Goal: Task Accomplishment & Management: Complete application form

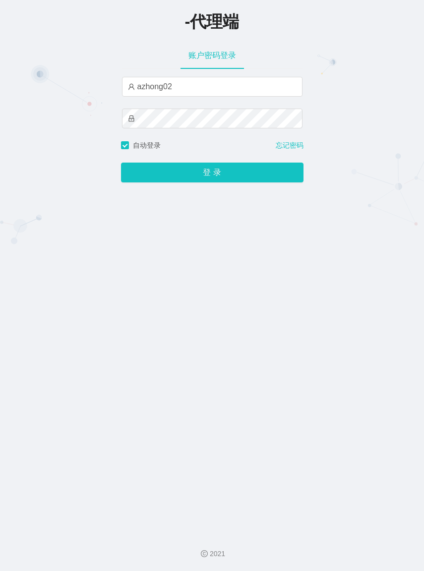
click at [121, 163] on button "登 录" at bounding box center [212, 173] width 182 height 20
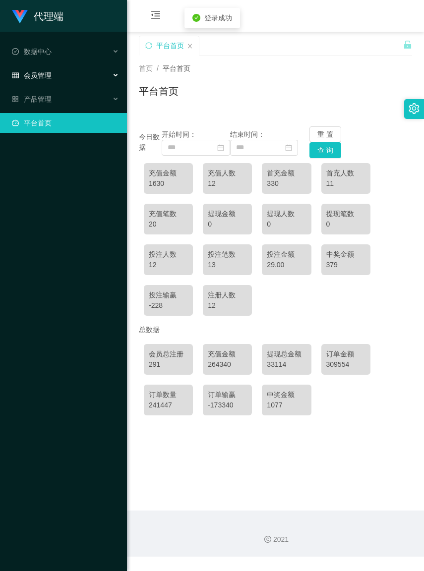
click at [63, 77] on div "会员管理" at bounding box center [63, 75] width 127 height 20
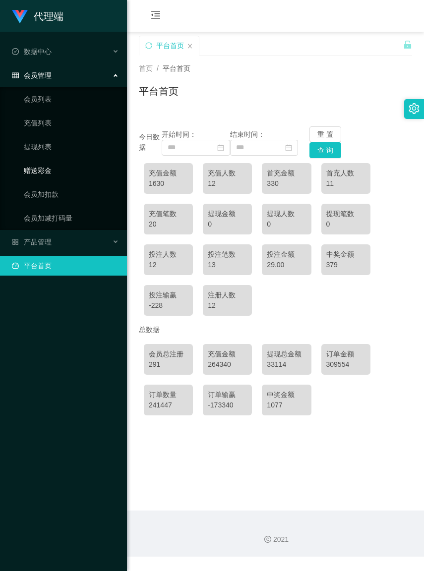
click at [50, 166] on link "赠送彩金" at bounding box center [71, 171] width 95 height 20
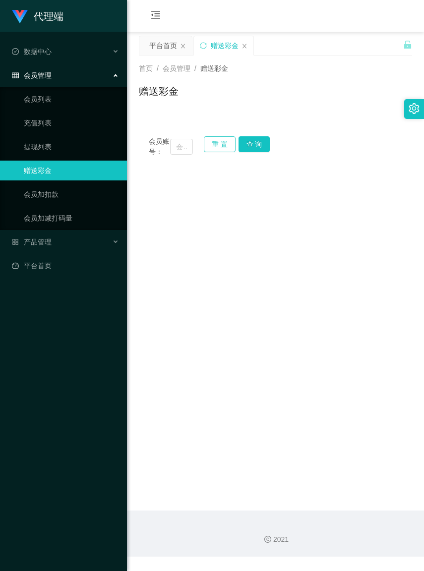
click at [211, 144] on button "重 置" at bounding box center [220, 144] width 32 height 16
click at [172, 150] on input "text" at bounding box center [181, 147] width 22 height 16
paste input "Tan666777"
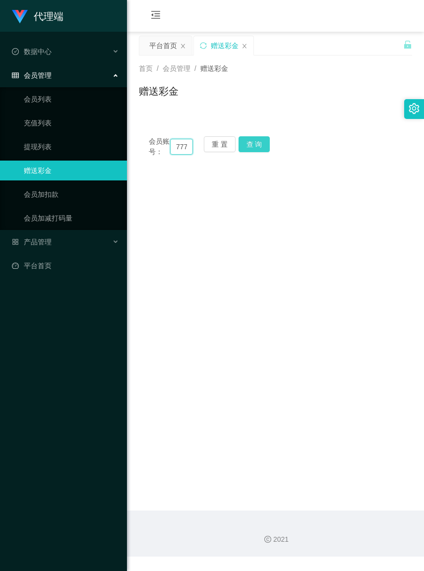
type input "Tan666777"
click at [256, 142] on button "查 询" at bounding box center [254, 144] width 32 height 16
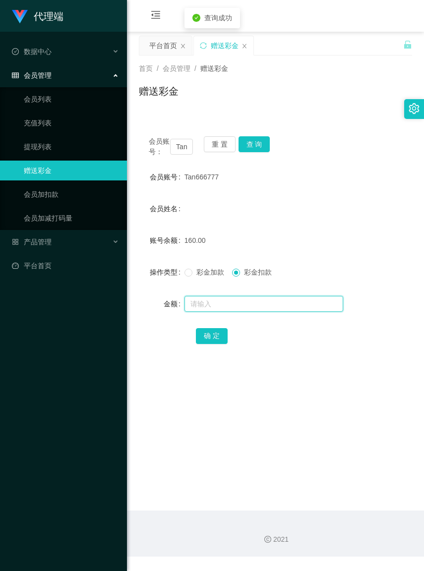
click at [241, 312] on input "text" at bounding box center [263, 304] width 159 height 16
type input "60"
click at [217, 344] on button "确 定" at bounding box center [212, 336] width 32 height 16
click at [187, 155] on input "Tan666777" at bounding box center [181, 147] width 22 height 16
click at [212, 147] on button "重 置" at bounding box center [220, 144] width 32 height 16
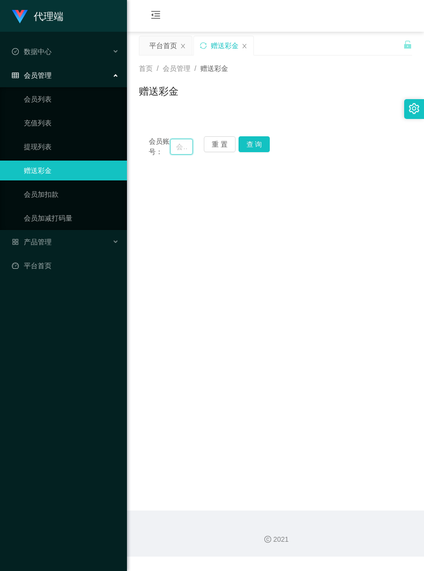
paste input "Domo"
type input "Domo"
click at [263, 147] on button "查 询" at bounding box center [254, 144] width 32 height 16
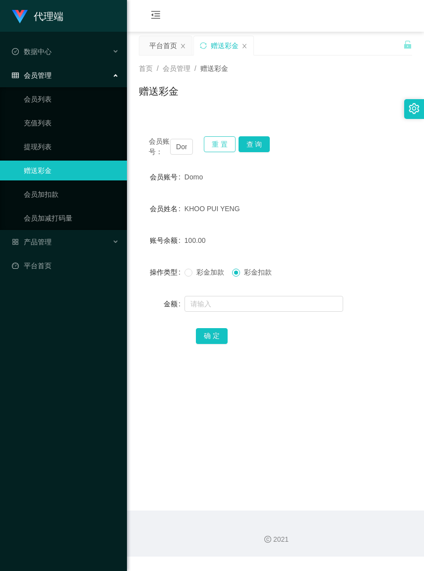
click at [222, 144] on button "重 置" at bounding box center [220, 144] width 32 height 16
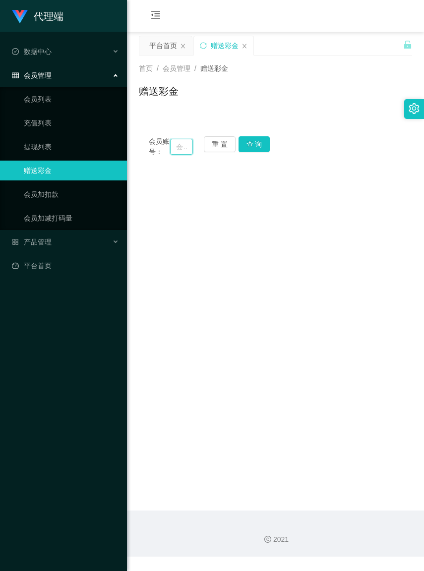
paste input "Cris460"
type input "Cris460"
click at [243, 149] on button "查 询" at bounding box center [254, 144] width 32 height 16
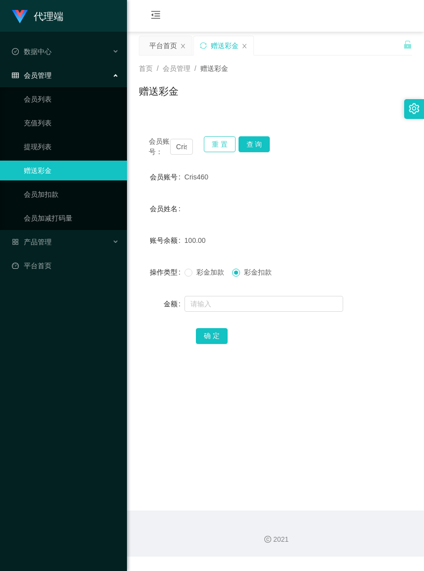
drag, startPoint x: 223, startPoint y: 149, endPoint x: 216, endPoint y: 148, distance: 7.1
click at [223, 149] on button "重 置" at bounding box center [220, 144] width 32 height 16
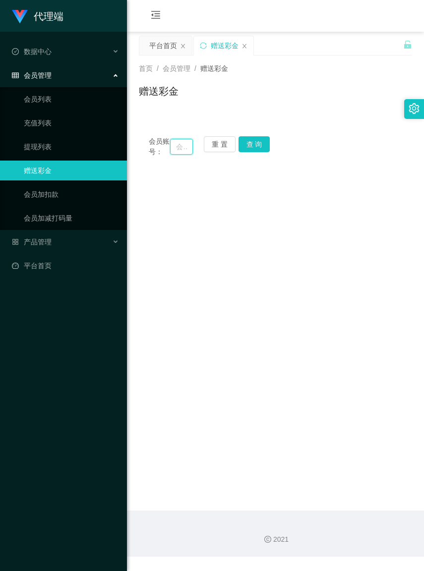
paste input "Felixloh"
type input "Felixloh"
click at [255, 143] on button "查 询" at bounding box center [254, 144] width 32 height 16
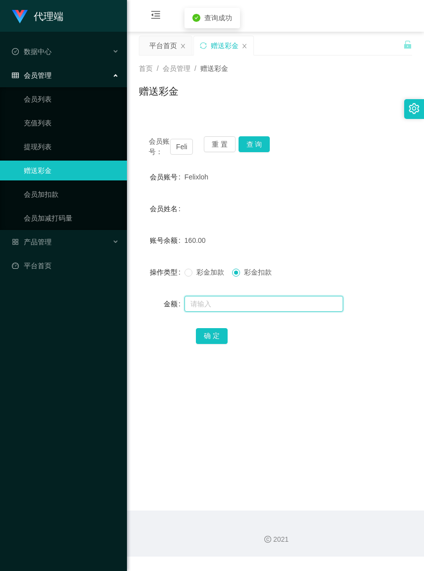
click at [249, 312] on input "text" at bounding box center [263, 304] width 159 height 16
type input "60"
click at [209, 340] on button "确 定" at bounding box center [212, 336] width 32 height 16
drag, startPoint x: 220, startPoint y: 147, endPoint x: 215, endPoint y: 147, distance: 5.9
click at [220, 147] on button "重 置" at bounding box center [220, 144] width 32 height 16
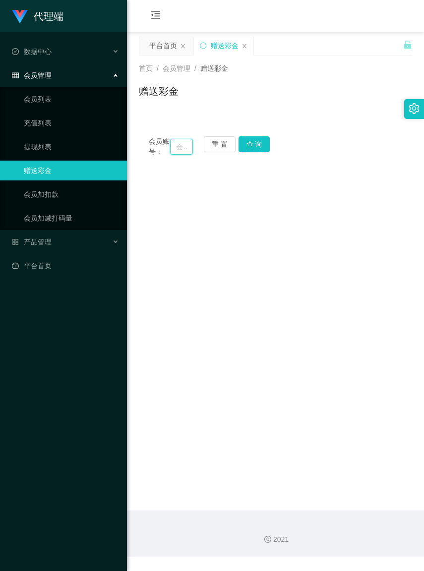
paste input "Jian1226"
click at [258, 147] on button "查 询" at bounding box center [254, 144] width 32 height 16
click at [189, 154] on input "Jian1226" at bounding box center [181, 147] width 22 height 16
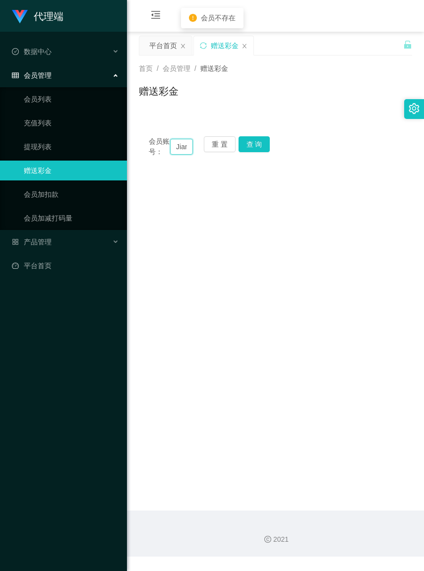
click at [187, 153] on input "Jian1226" at bounding box center [181, 147] width 22 height 16
type input "Ji1226"
click at [220, 145] on button "重 置" at bounding box center [220, 144] width 32 height 16
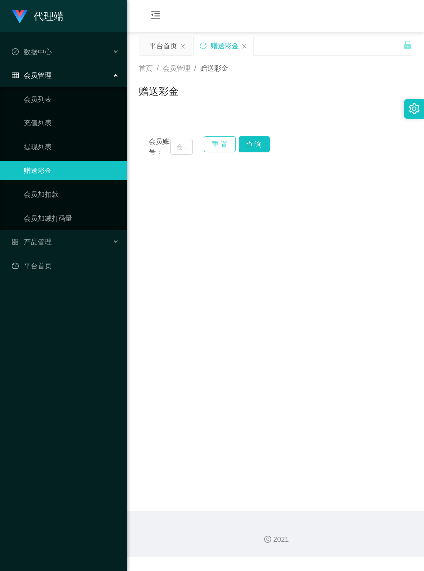
click at [220, 145] on button "重 置" at bounding box center [220, 144] width 32 height 16
click at [171, 150] on input "text" at bounding box center [181, 147] width 22 height 16
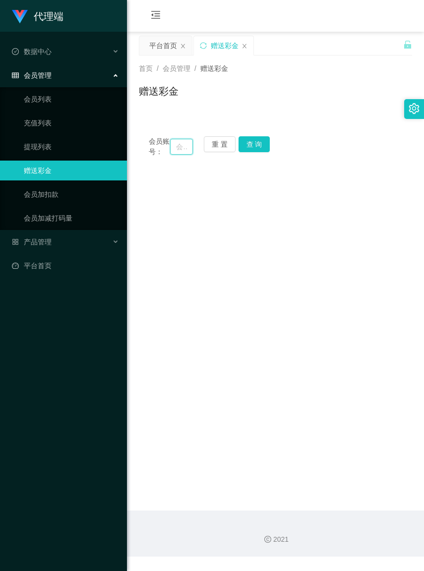
paste input "Jian1226"
type input "Jian1226"
click at [260, 149] on button "查 询" at bounding box center [254, 144] width 32 height 16
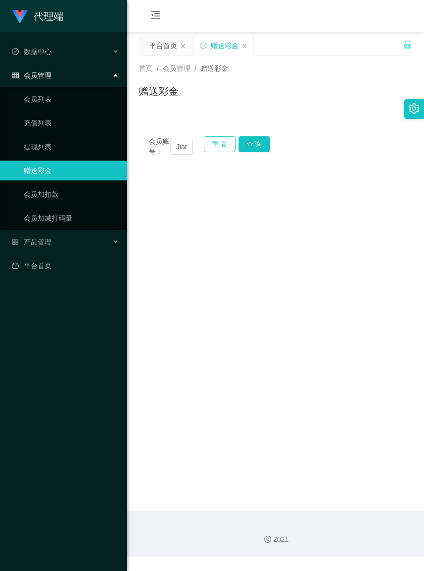
click at [215, 145] on button "重 置" at bounding box center [220, 144] width 32 height 16
click at [174, 150] on input "text" at bounding box center [181, 147] width 22 height 16
click at [172, 151] on input "text" at bounding box center [181, 147] width 22 height 16
paste input "Jian1226"
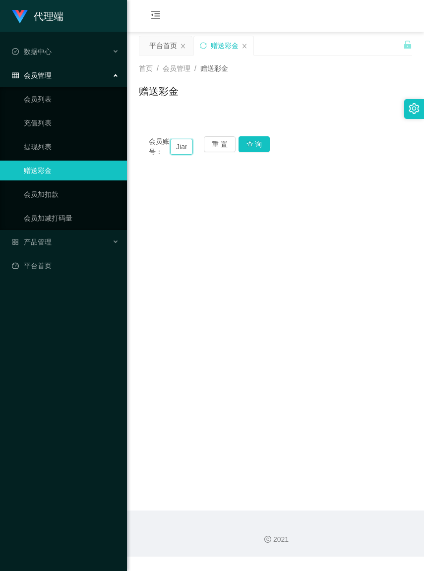
scroll to position [0, 18]
type input "Jian1226"
click at [253, 150] on button "查 询" at bounding box center [254, 144] width 32 height 16
click at [253, 148] on button "查 询" at bounding box center [254, 144] width 32 height 16
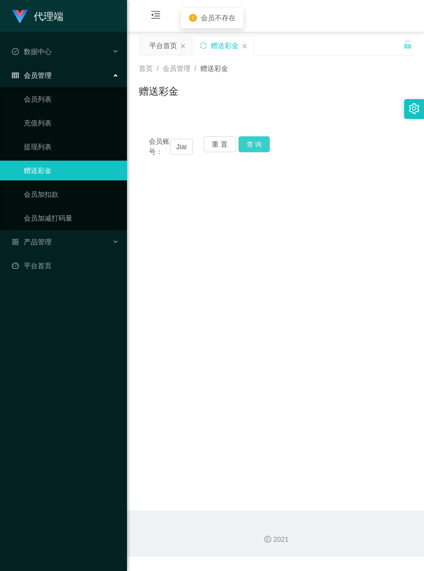
click at [253, 144] on button "查 询" at bounding box center [254, 144] width 32 height 16
click at [253, 144] on div "会员账号： Jian1226 重 置 查 询" at bounding box center [275, 146] width 273 height 21
click at [253, 144] on button "查 询" at bounding box center [259, 144] width 43 height 16
click at [253, 144] on div "会员账号： Jian1226 重 置 查 询" at bounding box center [275, 146] width 273 height 21
click at [253, 144] on button "查 询" at bounding box center [254, 144] width 32 height 16
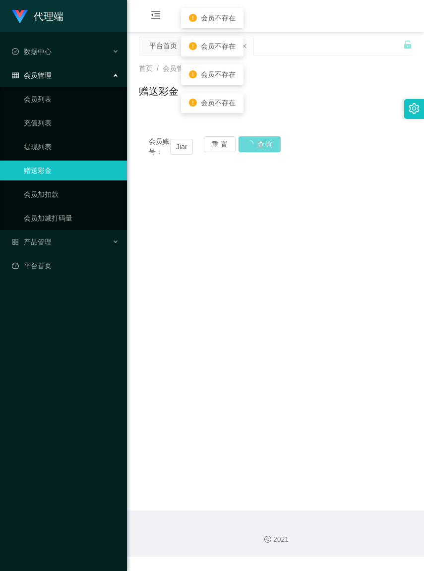
click at [253, 144] on div "会员账号： Jian1226 重 置 查 询" at bounding box center [275, 146] width 273 height 21
click at [253, 144] on button "查 询" at bounding box center [259, 144] width 43 height 16
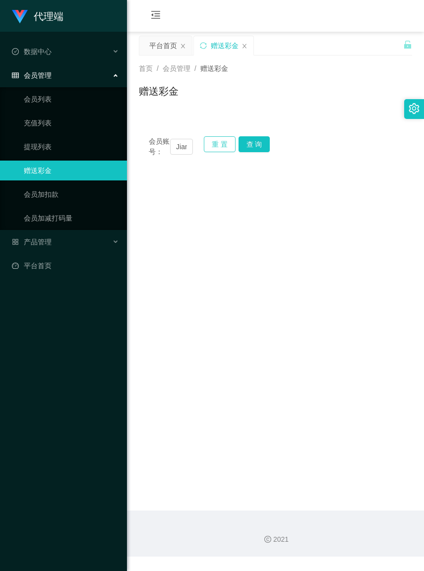
click at [214, 144] on button "重 置" at bounding box center [220, 144] width 32 height 16
click at [173, 150] on input "text" at bounding box center [181, 147] width 22 height 16
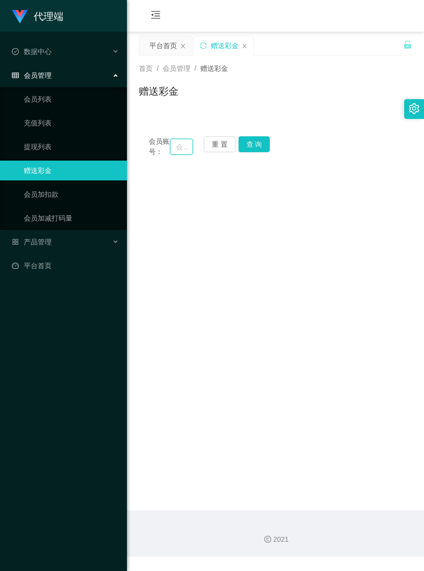
click at [173, 150] on input "text" at bounding box center [181, 147] width 22 height 16
paste input "alexshung"
type input "alexshung"
click at [256, 137] on button "查 询" at bounding box center [254, 144] width 32 height 16
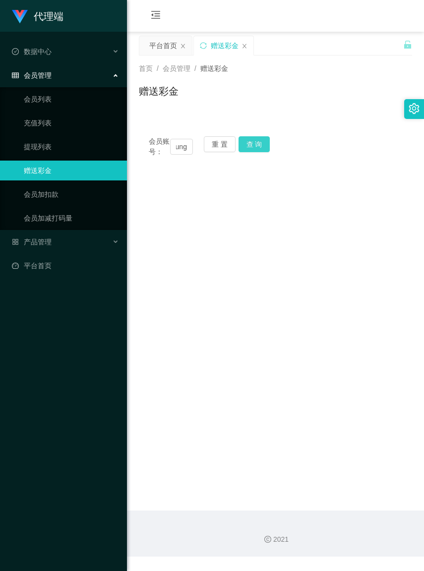
scroll to position [0, 0]
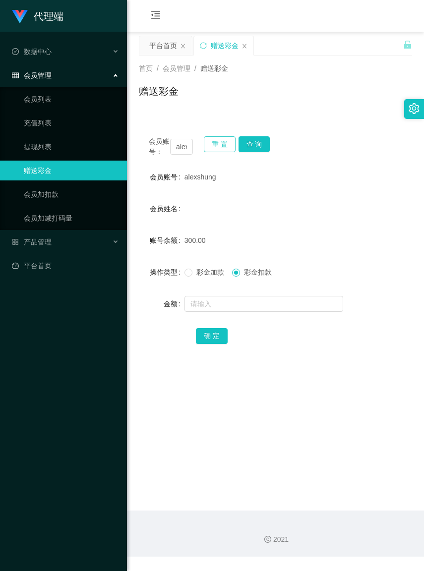
drag, startPoint x: 226, startPoint y: 140, endPoint x: 212, endPoint y: 144, distance: 15.4
click at [226, 140] on button "重 置" at bounding box center [220, 144] width 32 height 16
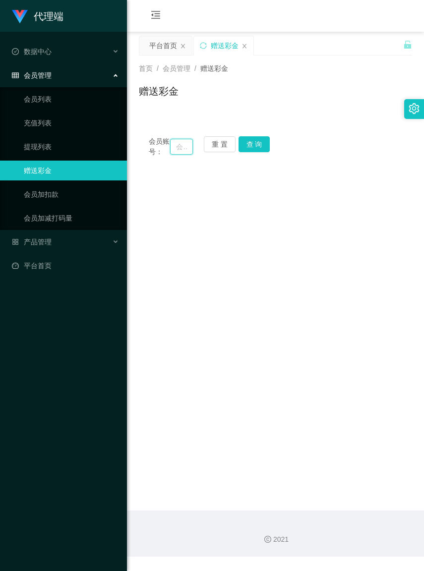
click at [172, 150] on input "text" at bounding box center [181, 147] width 22 height 16
paste input "HYT"
type input "HYT"
click at [257, 145] on button "查 询" at bounding box center [254, 144] width 32 height 16
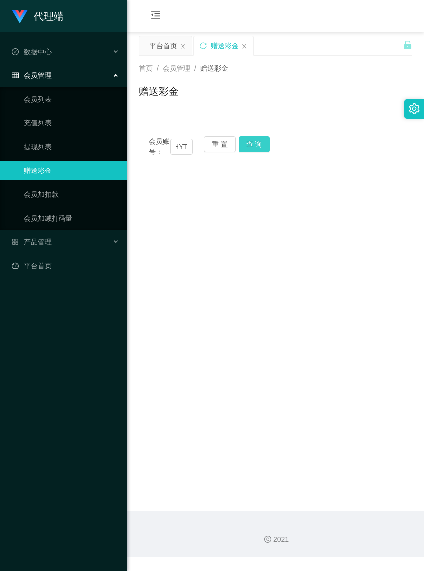
scroll to position [0, 0]
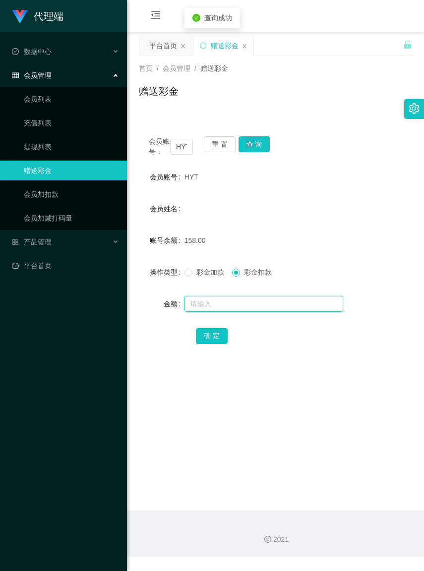
click at [251, 309] on input "text" at bounding box center [263, 304] width 159 height 16
type input "58"
click at [217, 344] on button "确 定" at bounding box center [212, 336] width 32 height 16
click at [379, 73] on div "首页 / 会员管理 / 赠送彩金 /" at bounding box center [275, 68] width 273 height 10
click at [214, 142] on button "重 置" at bounding box center [220, 144] width 32 height 16
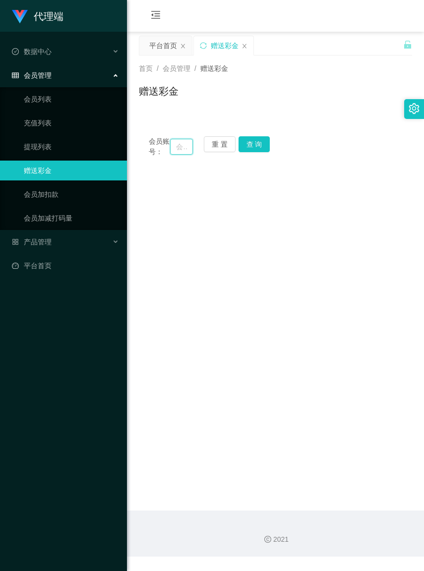
click at [173, 149] on input "text" at bounding box center [181, 147] width 22 height 16
click at [171, 152] on input "text" at bounding box center [181, 147] width 22 height 16
paste input "mxkok92"
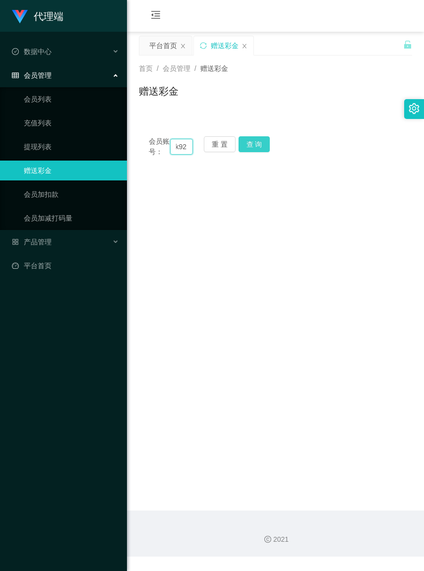
type input "mxkok92"
click at [264, 147] on button "查 询" at bounding box center [254, 144] width 32 height 16
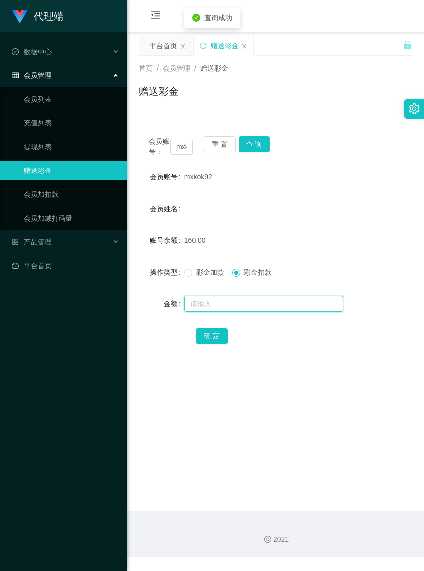
click at [252, 308] on input "text" at bounding box center [263, 304] width 159 height 16
type input "60"
click at [204, 344] on button "确 定" at bounding box center [212, 336] width 32 height 16
drag, startPoint x: 217, startPoint y: 149, endPoint x: 200, endPoint y: 147, distance: 17.4
click at [217, 148] on button "重 置" at bounding box center [220, 144] width 32 height 16
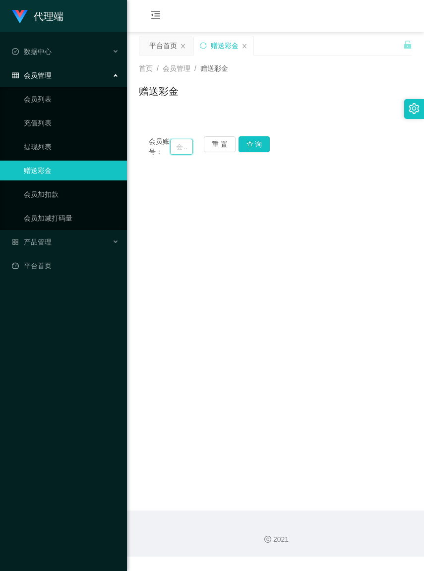
paste input "Felixloh"
type input "Felixloh"
click at [247, 137] on button "查 询" at bounding box center [254, 144] width 32 height 16
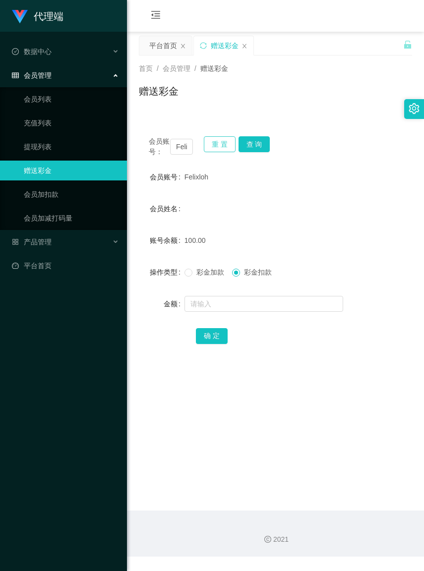
drag, startPoint x: 219, startPoint y: 145, endPoint x: 214, endPoint y: 145, distance: 5.5
click at [219, 145] on button "重 置" at bounding box center [220, 144] width 32 height 16
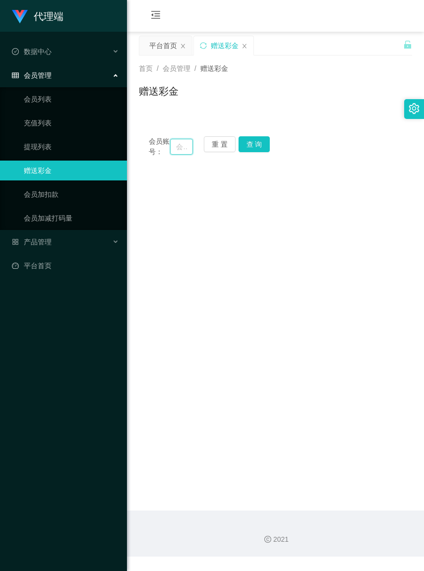
click at [171, 150] on input "text" at bounding box center [181, 147] width 22 height 16
paste input "Jian1226"
type input "Jian1226"
click at [263, 143] on button "查 询" at bounding box center [254, 144] width 32 height 16
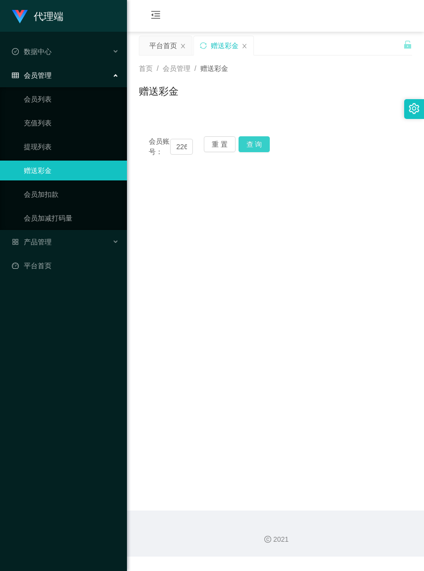
scroll to position [0, 0]
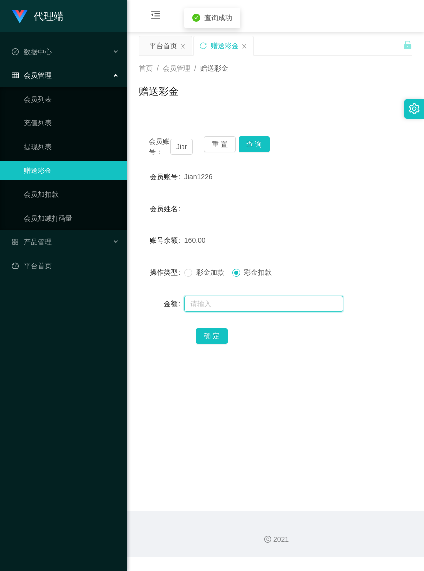
click at [249, 308] on input "text" at bounding box center [263, 304] width 159 height 16
type input "60"
click at [217, 344] on button "确 定" at bounding box center [212, 336] width 32 height 16
click at [207, 143] on button "重 置" at bounding box center [220, 144] width 32 height 16
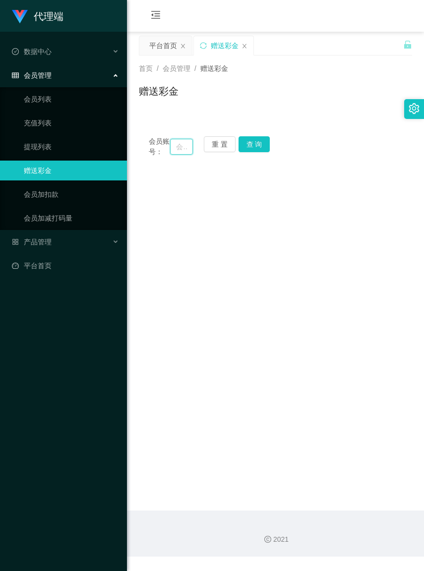
paste input "Evon0708"
type input "Evon0708"
click at [259, 140] on button "查 询" at bounding box center [254, 144] width 32 height 16
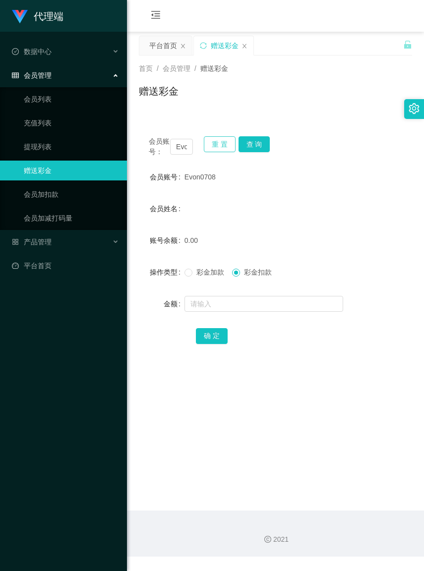
click at [209, 147] on button "重 置" at bounding box center [220, 144] width 32 height 16
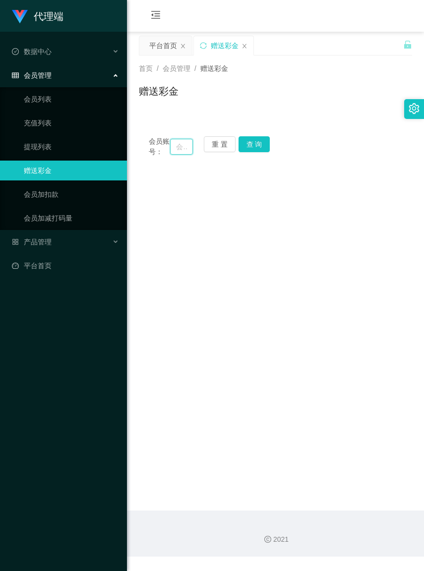
click at [174, 150] on input "text" at bounding box center [181, 147] width 22 height 16
click at [173, 150] on input "text" at bounding box center [181, 147] width 22 height 16
paste input "Nongnei8869"
type input "Nongnei8869"
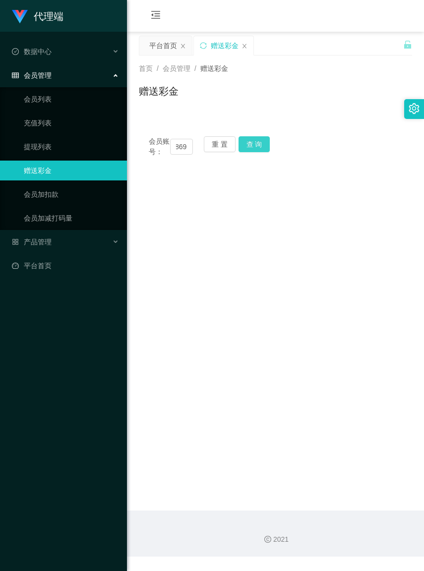
scroll to position [0, 0]
click at [261, 147] on button "查 询" at bounding box center [254, 144] width 32 height 16
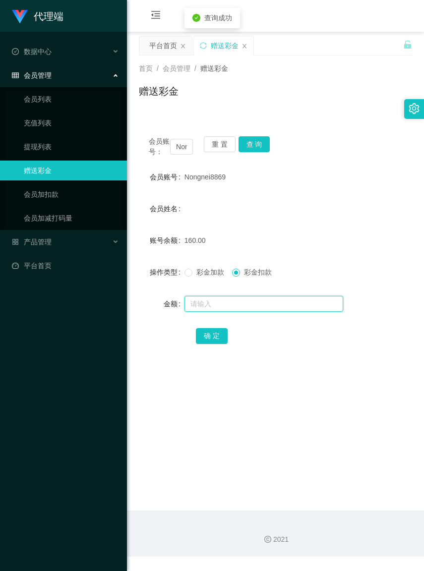
click at [248, 310] on input "text" at bounding box center [263, 304] width 159 height 16
type input "60"
click at [213, 344] on button "确 定" at bounding box center [212, 336] width 32 height 16
click at [184, 152] on input "Nongnei8869" at bounding box center [181, 147] width 22 height 16
click at [211, 146] on button "重 置" at bounding box center [220, 144] width 32 height 16
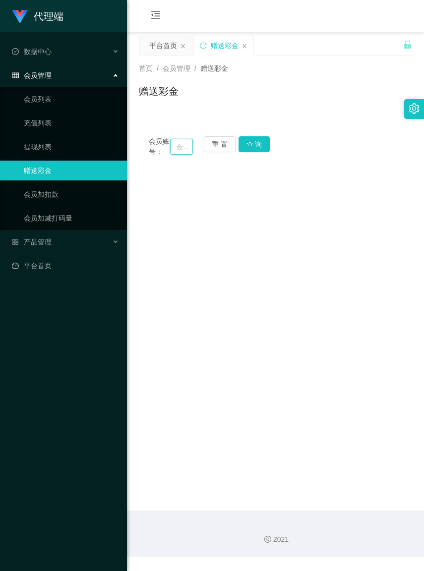
paste input "mxkok92"
type input "mxkok92"
click at [261, 144] on button "查 询" at bounding box center [254, 144] width 32 height 16
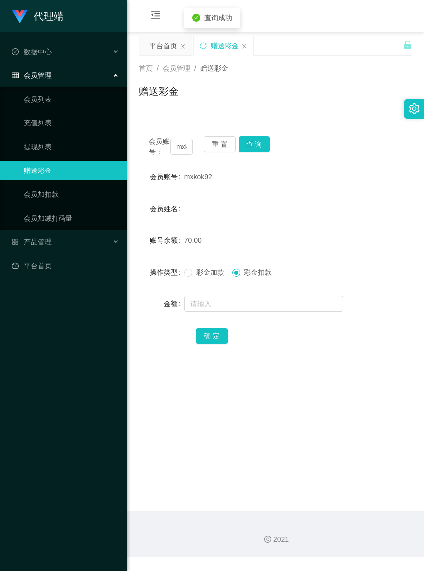
click at [192, 276] on span "彩金加款" at bounding box center [210, 272] width 36 height 8
click at [208, 312] on input "text" at bounding box center [263, 304] width 159 height 16
type input "30"
click at [211, 343] on button "确 定" at bounding box center [212, 336] width 32 height 16
